Goal: Information Seeking & Learning: Learn about a topic

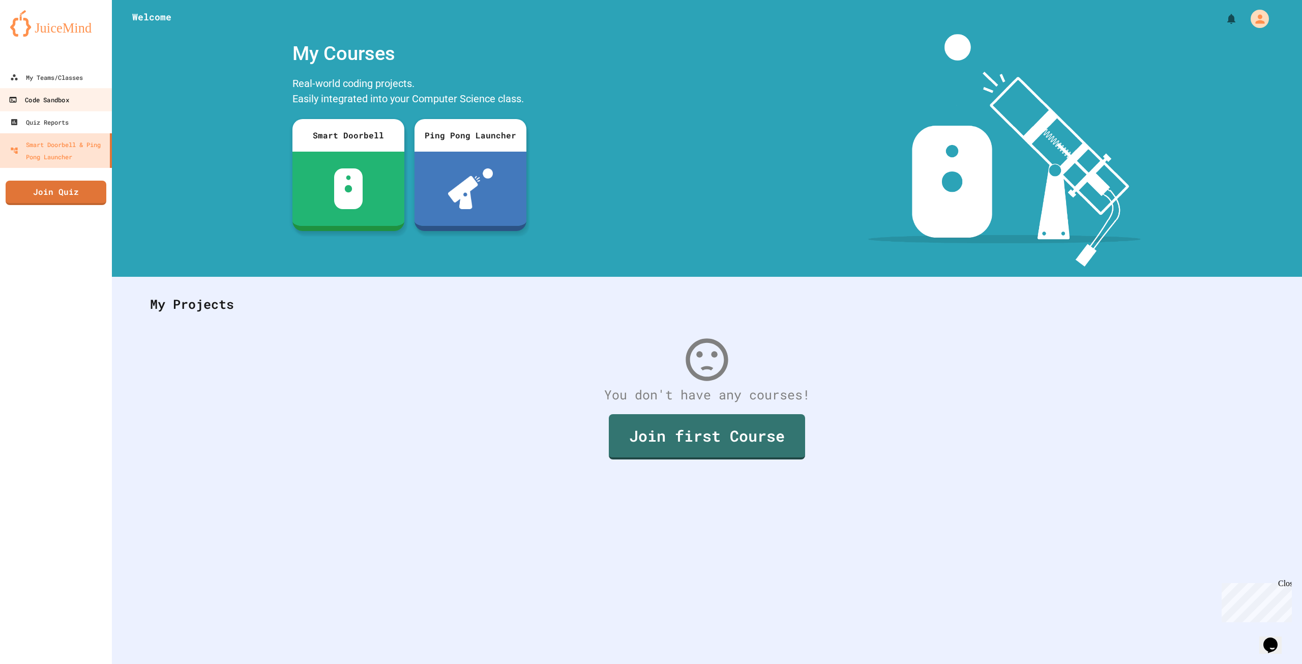
click at [57, 90] on link "Code Sandbox" at bounding box center [55, 99] width 115 height 23
click at [65, 78] on div "My Teams/Classes" at bounding box center [46, 77] width 73 height 12
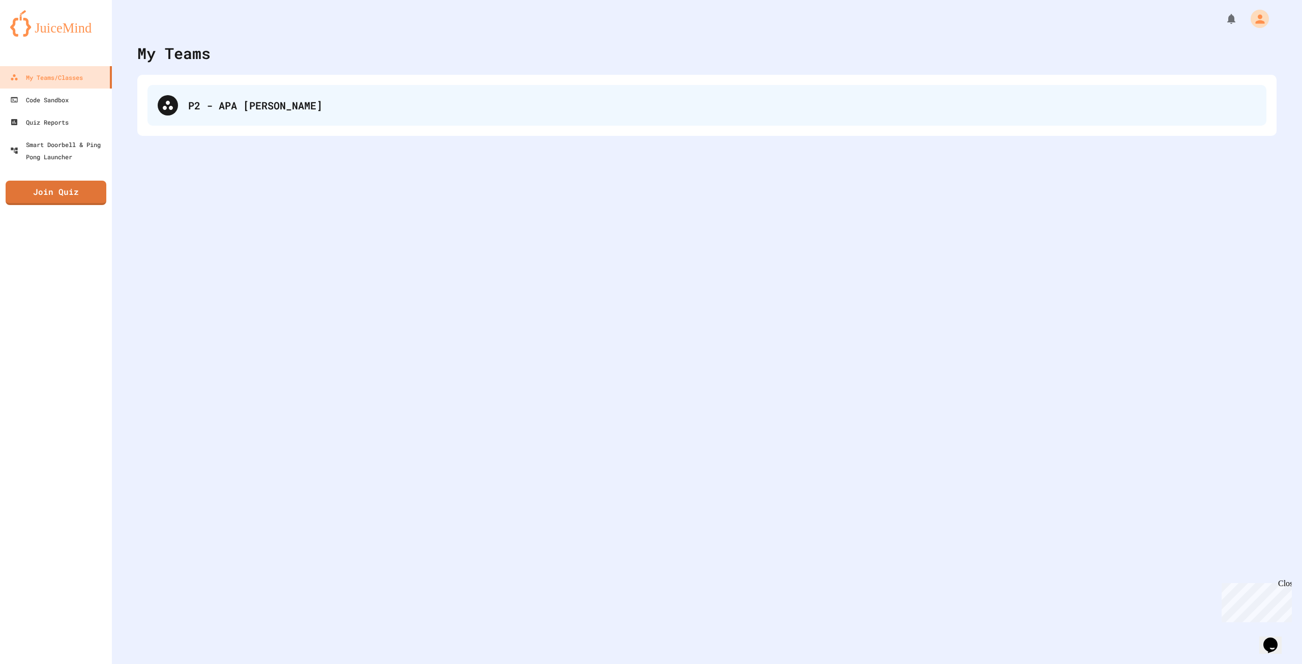
drag, startPoint x: 382, startPoint y: 110, endPoint x: 255, endPoint y: 90, distance: 128.3
click at [379, 112] on div "P2 - APA [PERSON_NAME]" at bounding box center [706, 105] width 1119 height 41
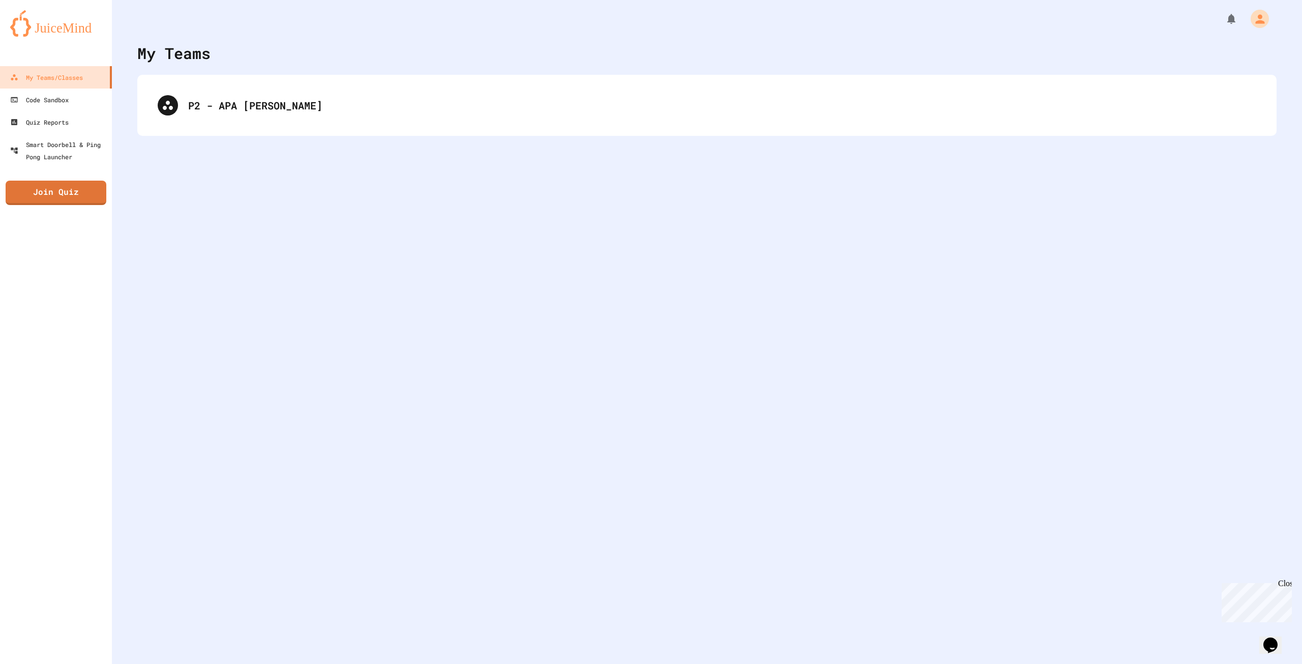
click at [187, 146] on div "My Teams P2 - [PERSON_NAME]" at bounding box center [707, 332] width 1190 height 664
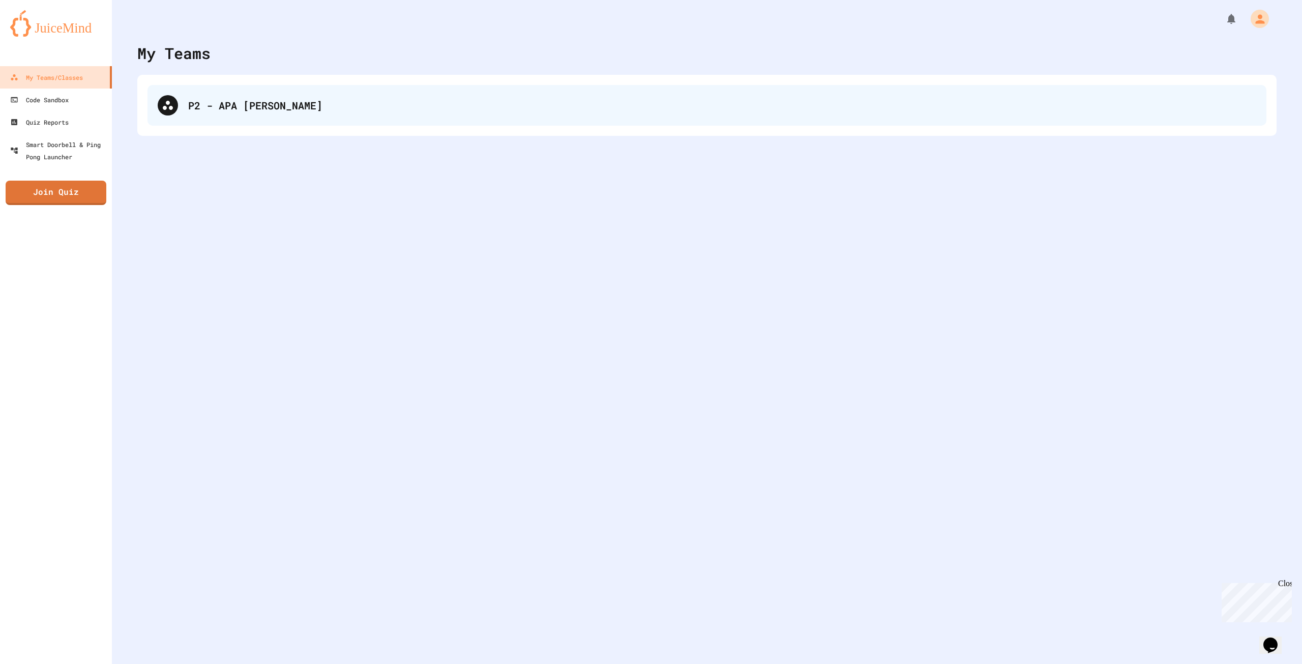
click at [190, 117] on div "P2 - APA [PERSON_NAME]" at bounding box center [706, 105] width 1119 height 41
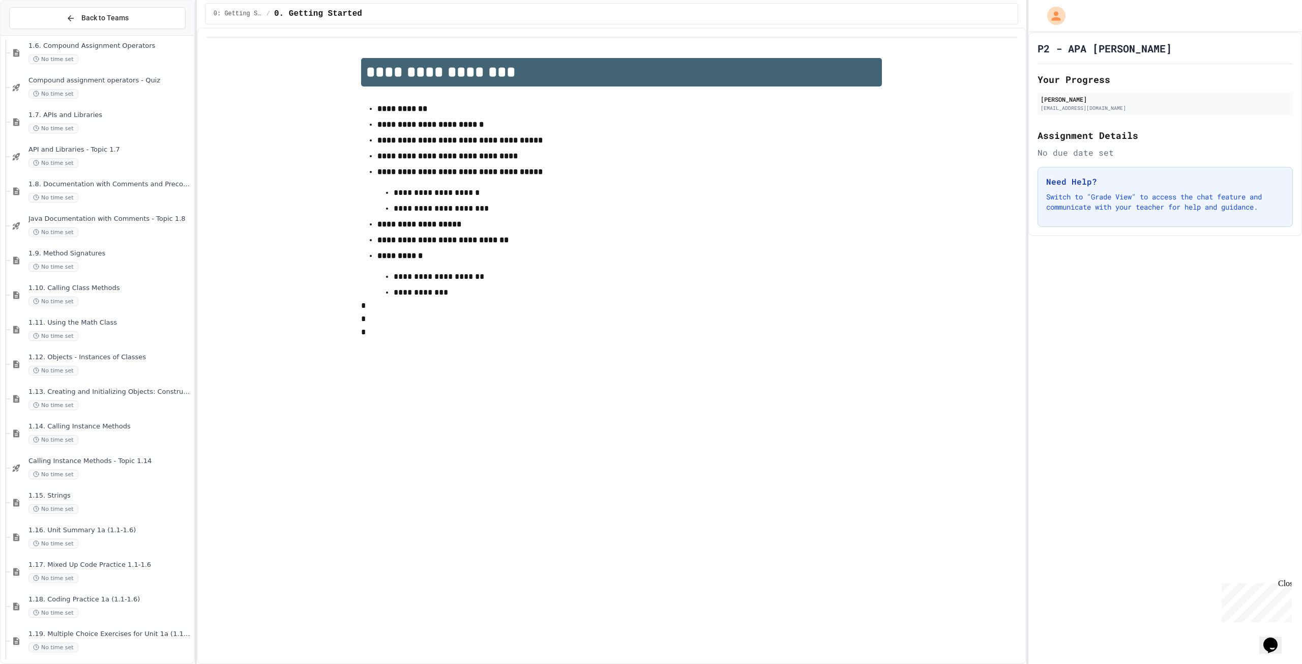
scroll to position [638, 0]
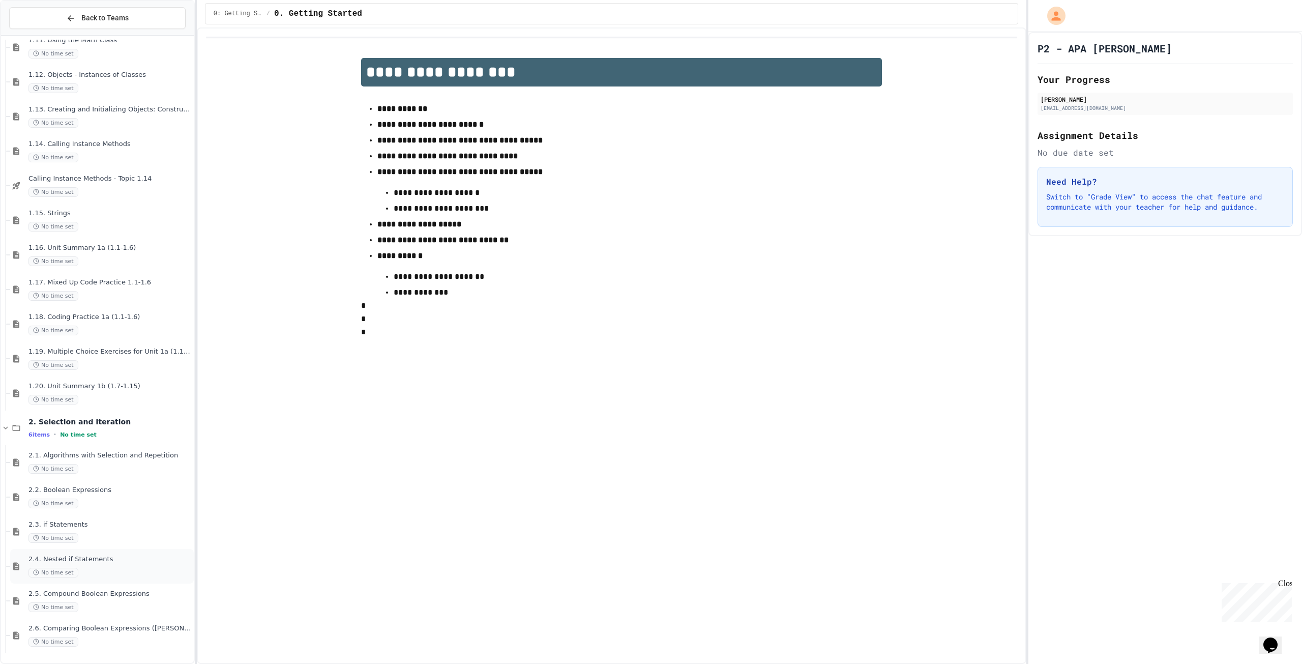
click at [104, 550] on div "2.4. Nested if Statements No time set" at bounding box center [102, 566] width 184 height 35
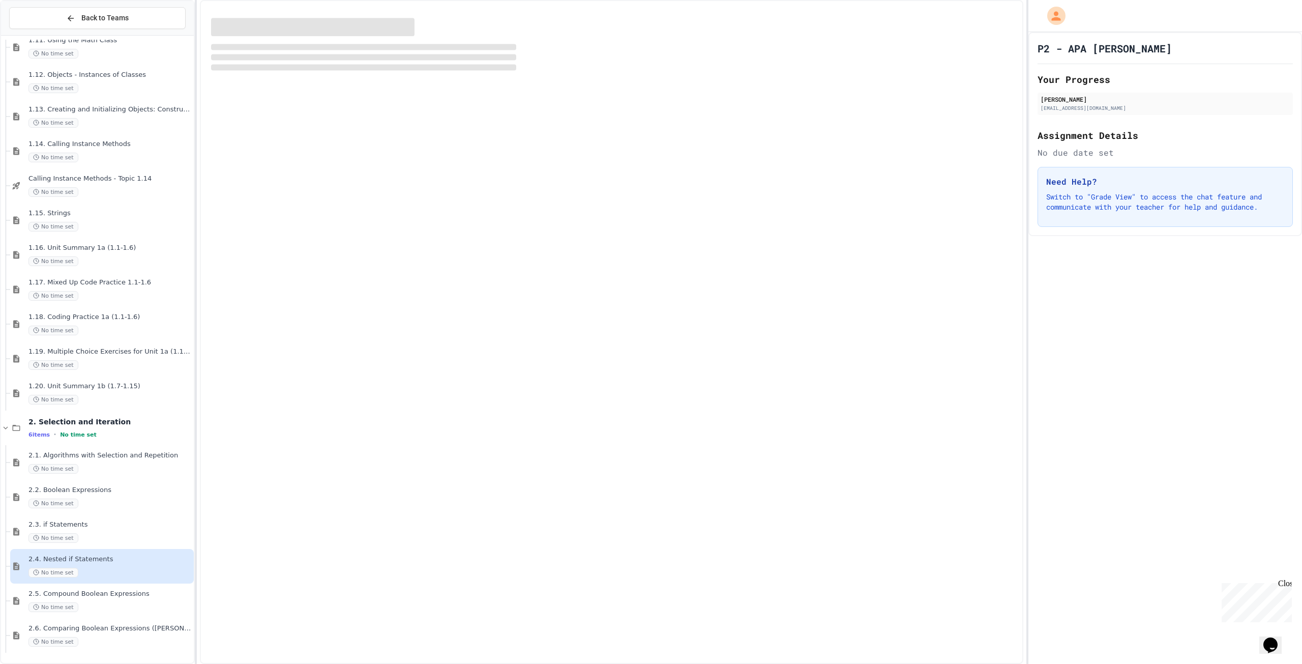
scroll to position [626, 0]
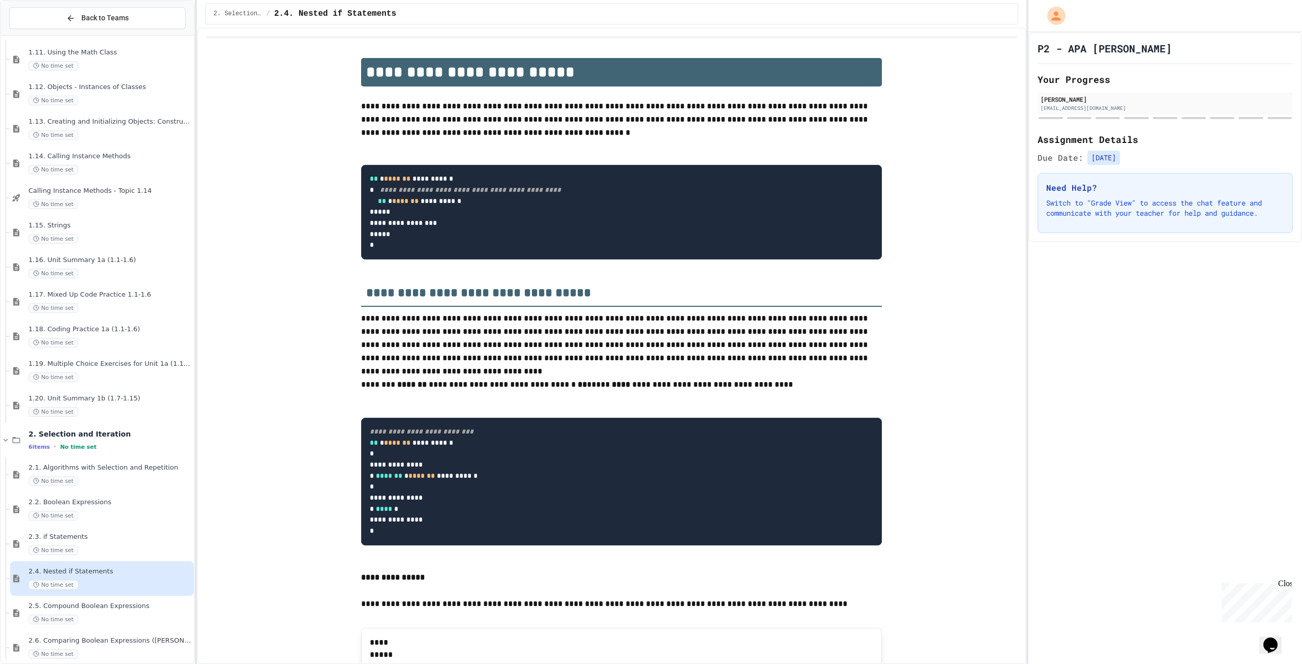
drag, startPoint x: 311, startPoint y: 479, endPoint x: 263, endPoint y: 287, distance: 197.0
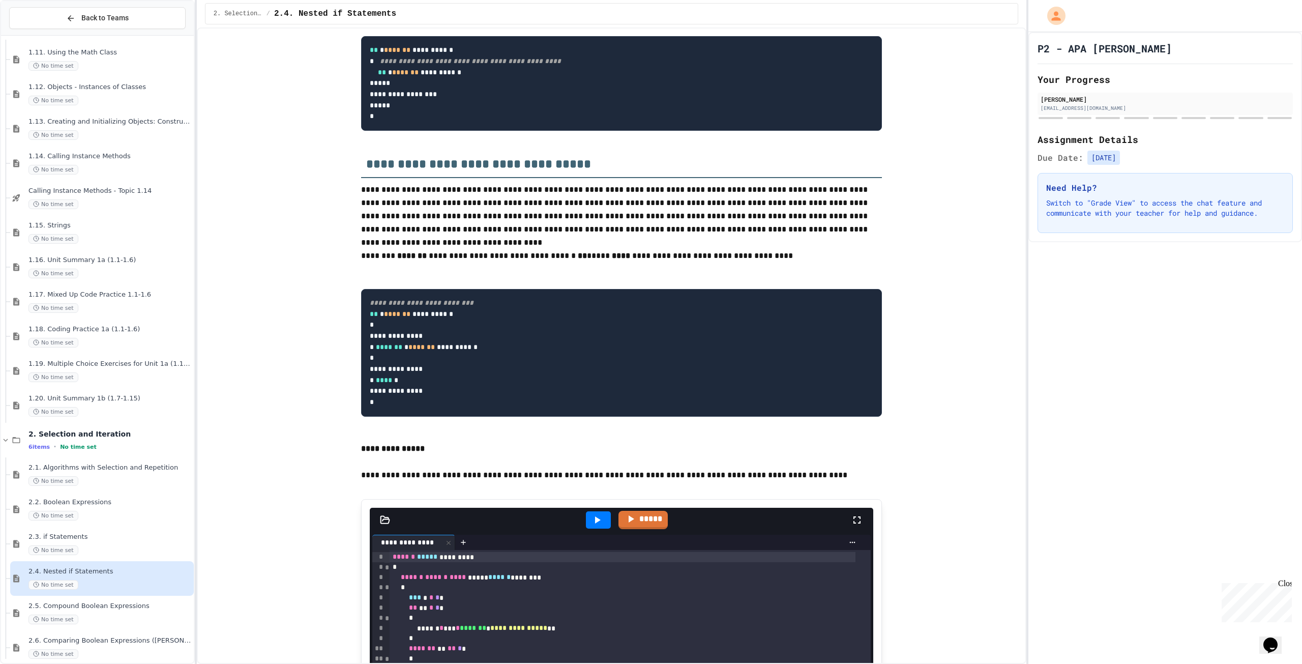
scroll to position [0, 0]
